Goal: Transaction & Acquisition: Book appointment/travel/reservation

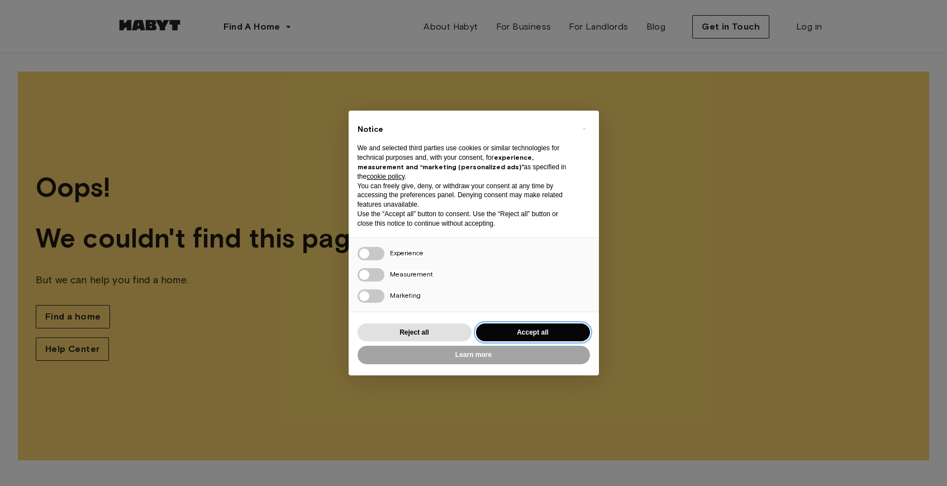
click at [541, 334] on button "Accept all" at bounding box center [533, 333] width 114 height 18
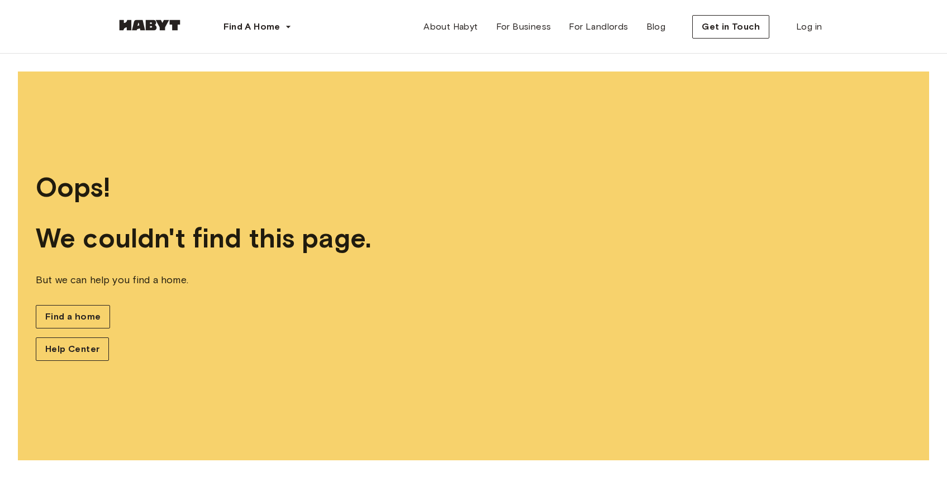
click at [168, 22] on img at bounding box center [149, 25] width 67 height 11
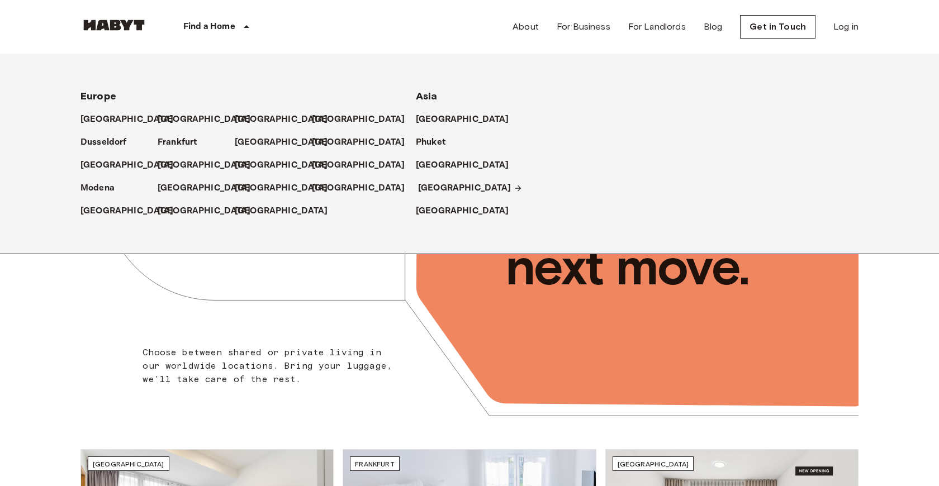
click at [436, 183] on p "[GEOGRAPHIC_DATA]" at bounding box center [464, 188] width 93 height 13
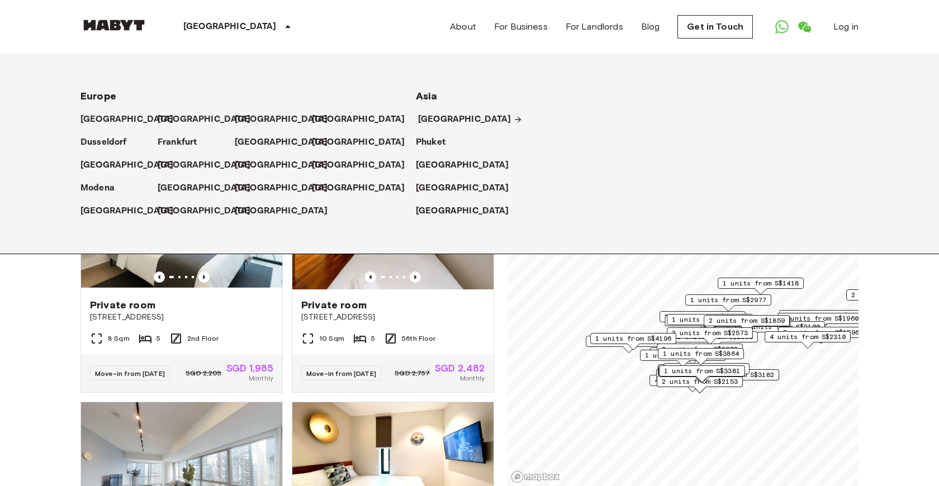
click at [433, 116] on p "[GEOGRAPHIC_DATA]" at bounding box center [464, 119] width 93 height 13
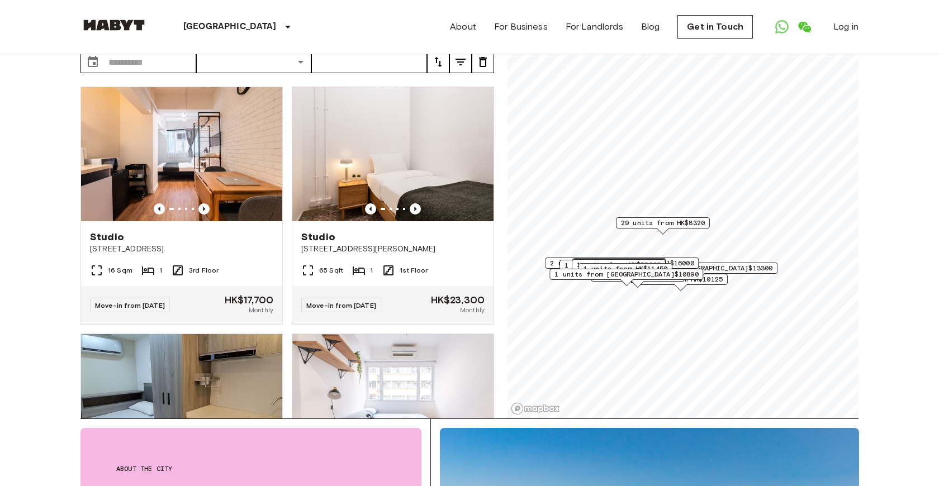
scroll to position [111, 0]
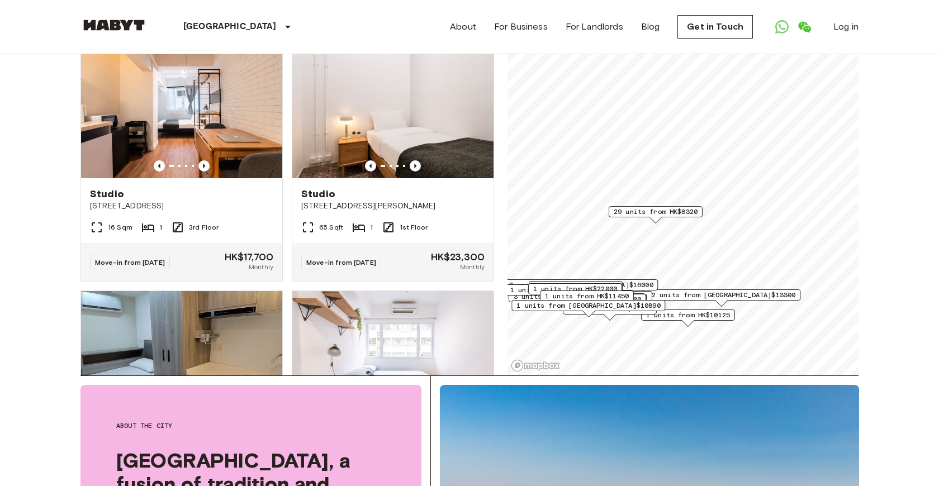
click at [669, 211] on span "29 units from HK$8320" at bounding box center [655, 212] width 84 height 10
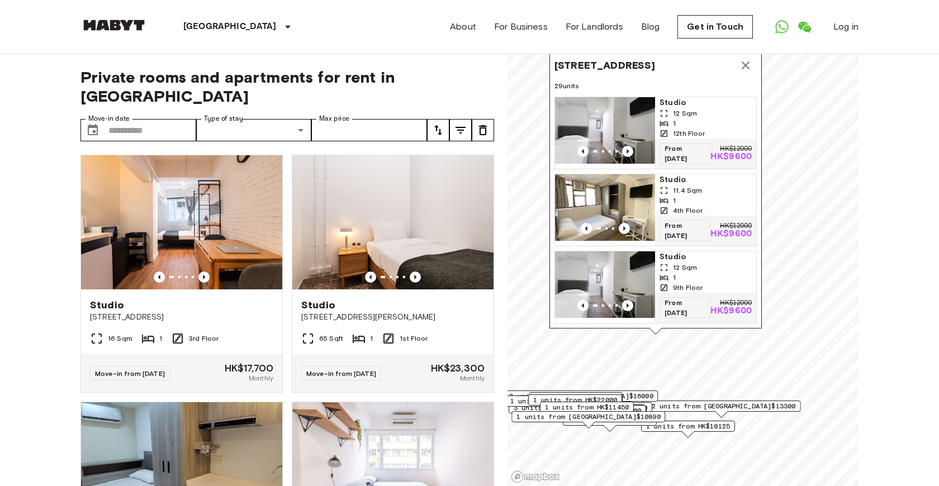
click at [743, 63] on icon "Map marker" at bounding box center [745, 65] width 8 height 8
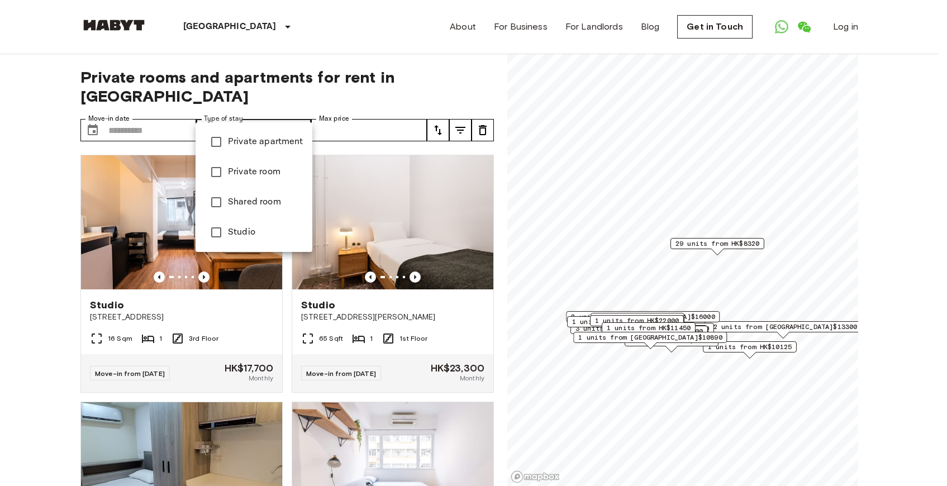
click at [255, 143] on span "Private apartment" at bounding box center [265, 141] width 75 height 13
type input "**********"
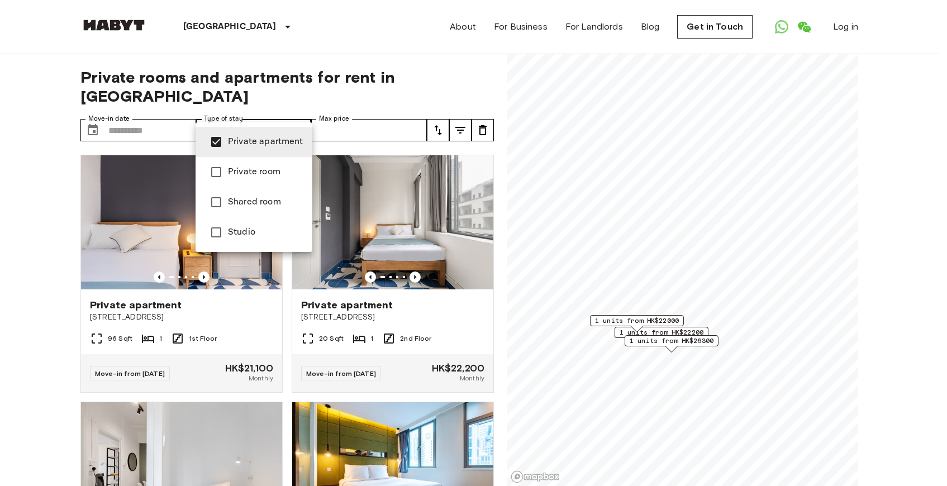
click at [1, 318] on div at bounding box center [473, 243] width 947 height 486
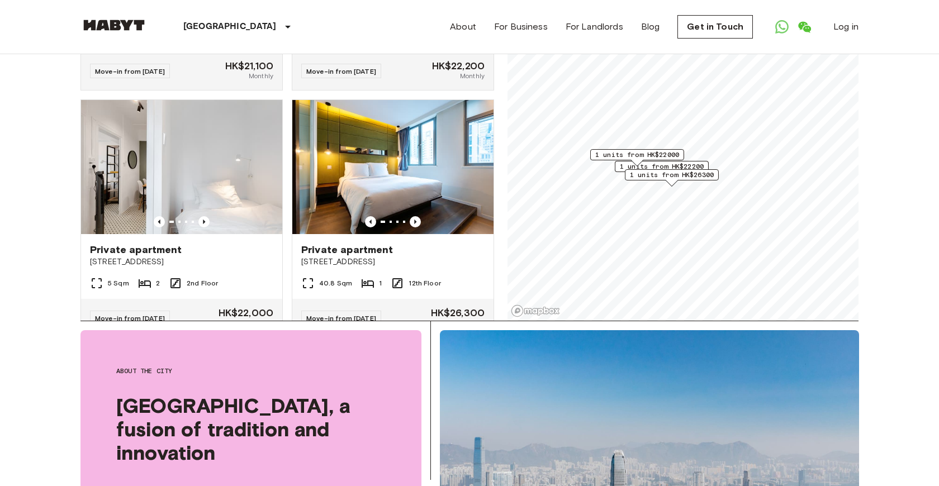
scroll to position [170, 0]
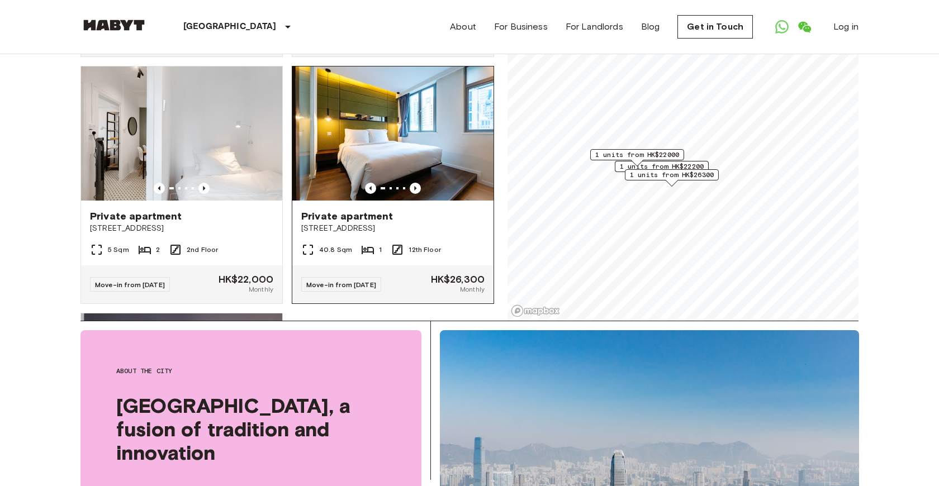
click at [412, 210] on div "Private apartment" at bounding box center [392, 216] width 183 height 13
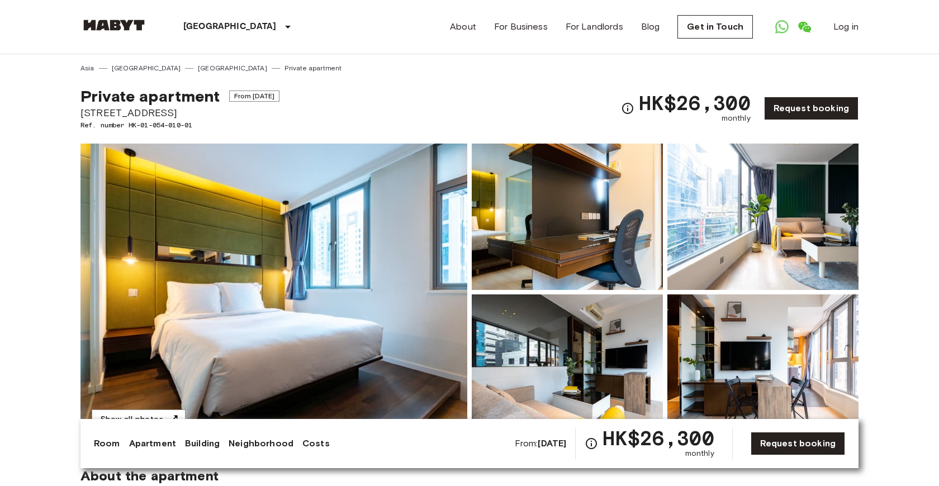
click at [286, 231] on img at bounding box center [273, 292] width 387 height 297
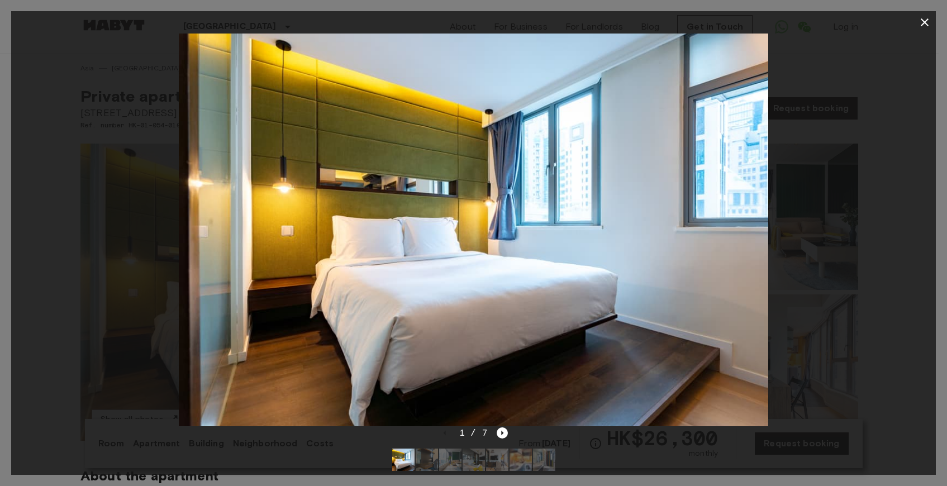
click at [794, 263] on div at bounding box center [473, 230] width 925 height 393
click at [497, 430] on icon "Next image" at bounding box center [502, 432] width 11 height 11
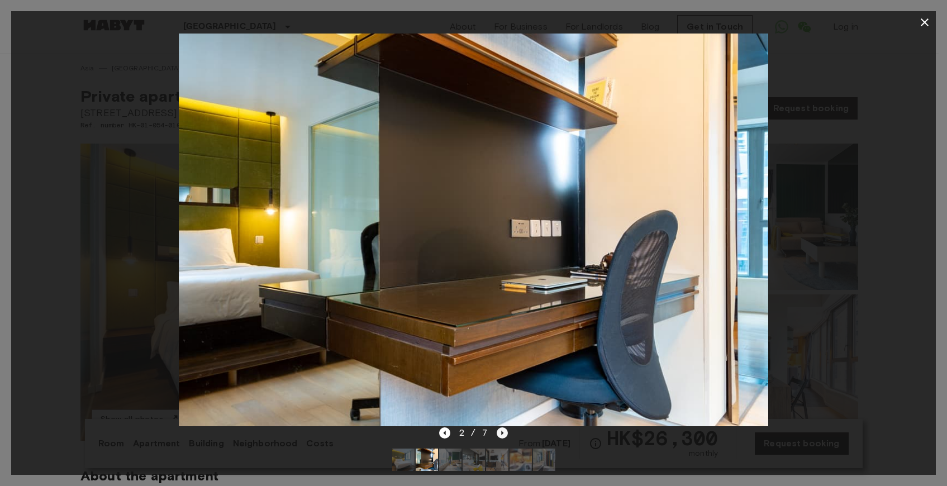
click at [501, 434] on icon "Next image" at bounding box center [502, 433] width 2 height 4
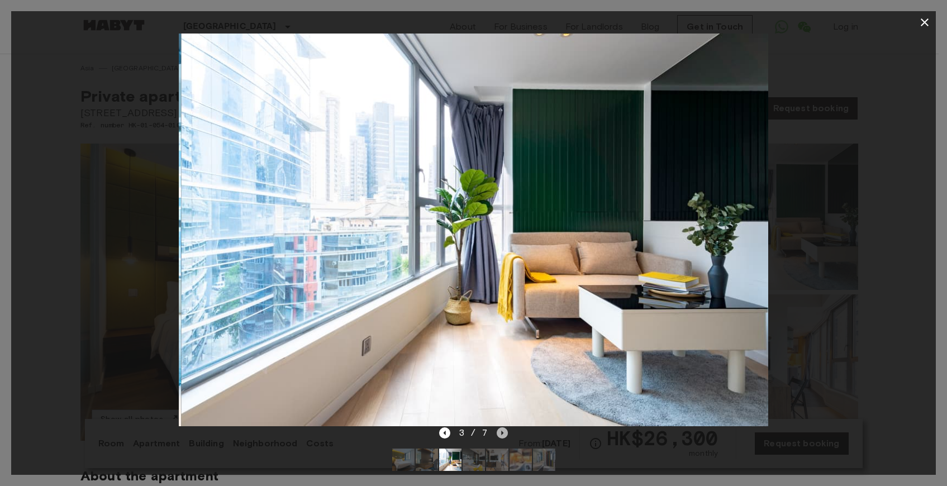
click at [501, 434] on icon "Next image" at bounding box center [502, 433] width 2 height 4
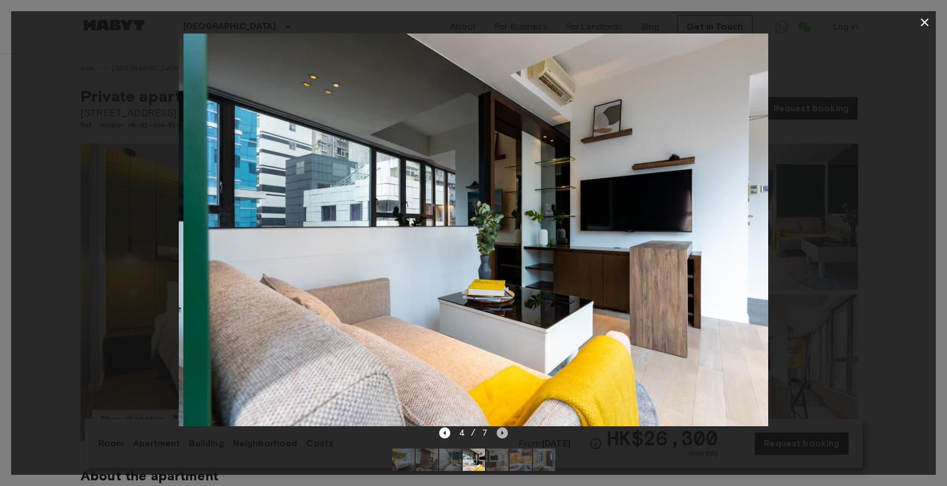
click at [501, 434] on icon "Next image" at bounding box center [502, 433] width 2 height 4
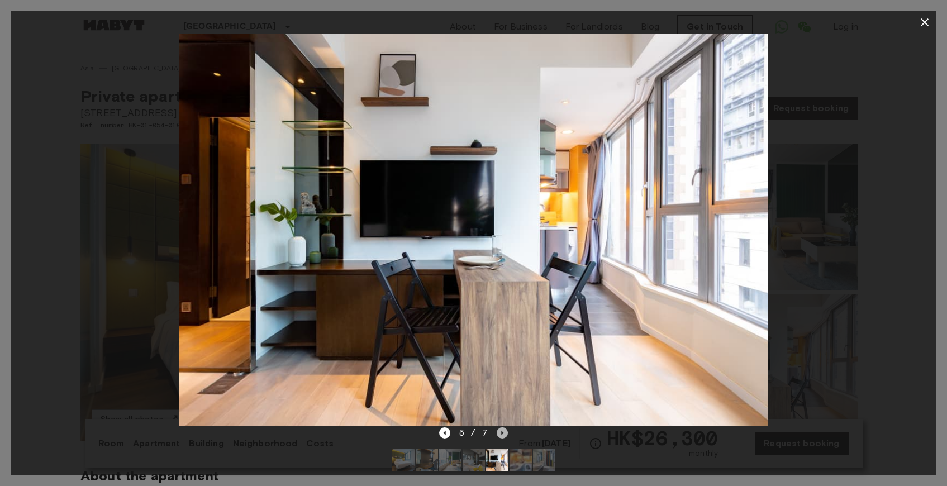
click at [501, 434] on icon "Next image" at bounding box center [502, 433] width 2 height 4
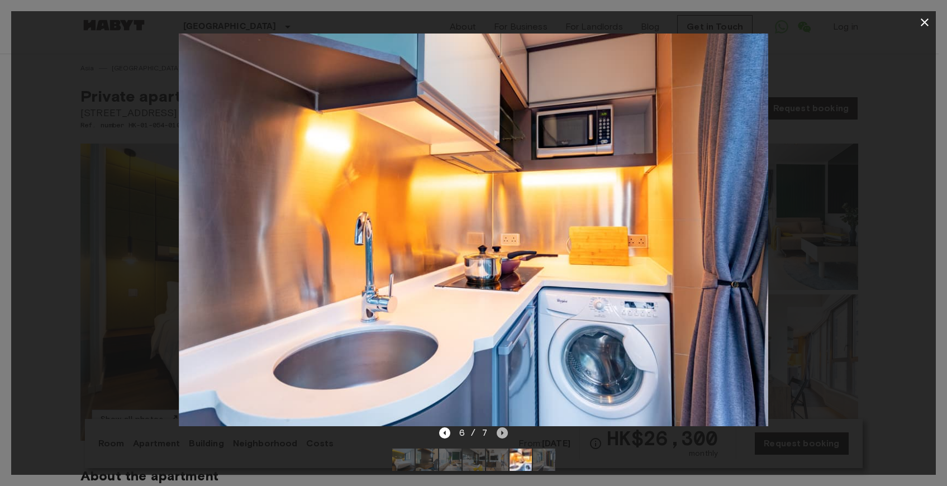
click at [501, 434] on icon "Next image" at bounding box center [502, 433] width 2 height 4
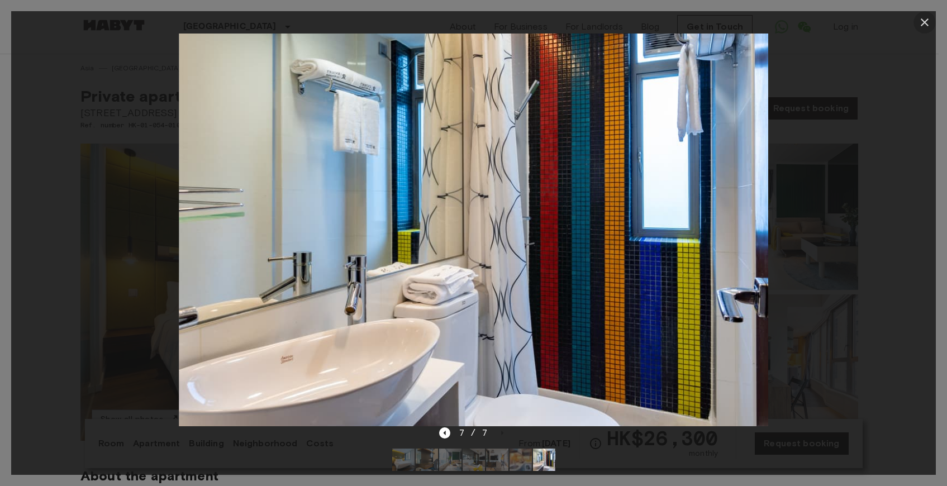
click at [929, 20] on icon "button" at bounding box center [924, 22] width 13 height 13
